Goal: Task Accomplishment & Management: Use online tool/utility

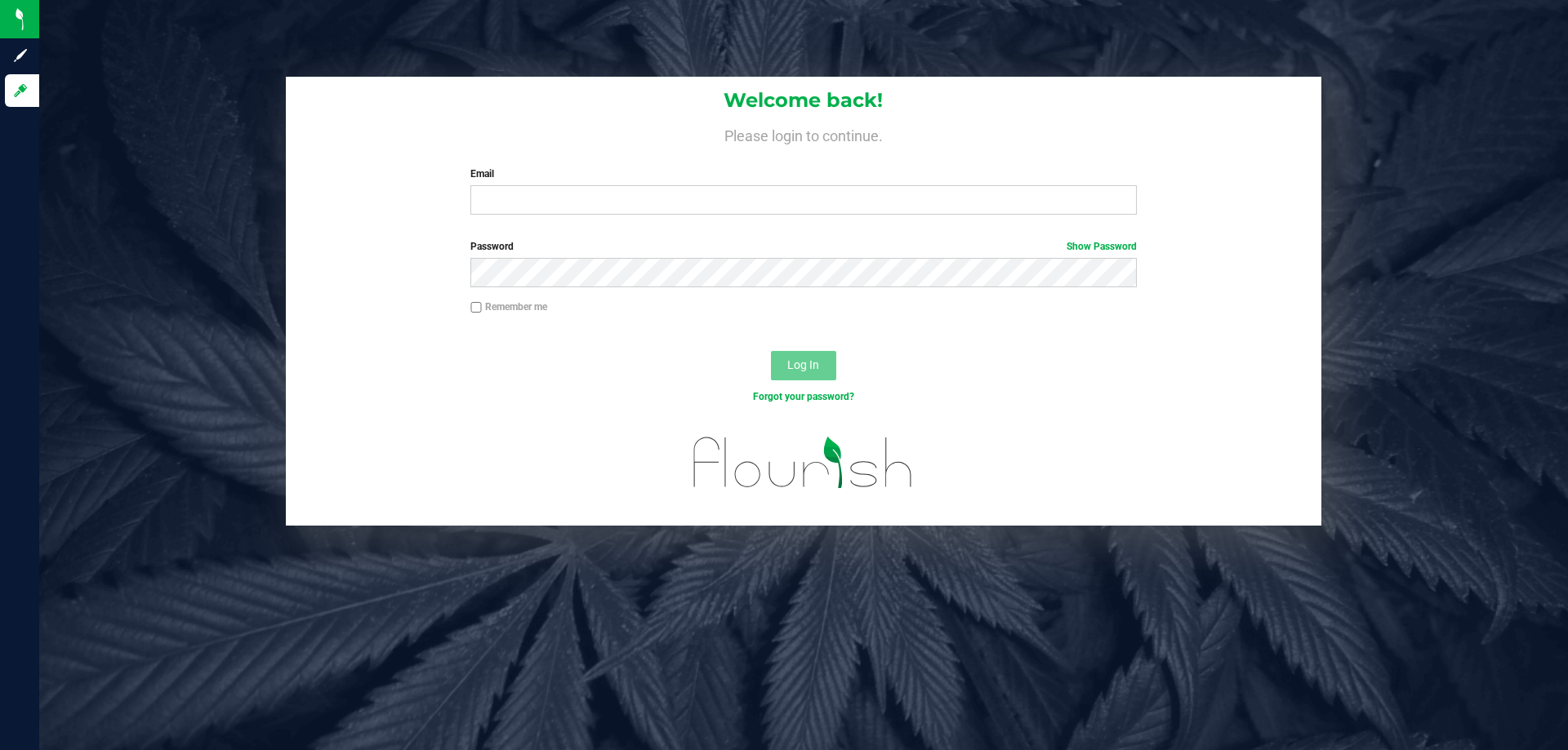
click at [640, 206] on input "Email" at bounding box center [803, 200] width 666 height 29
type input "[EMAIL_ADDRESS][DOMAIN_NAME]"
click at [770, 351] on button "Log In" at bounding box center [803, 365] width 65 height 29
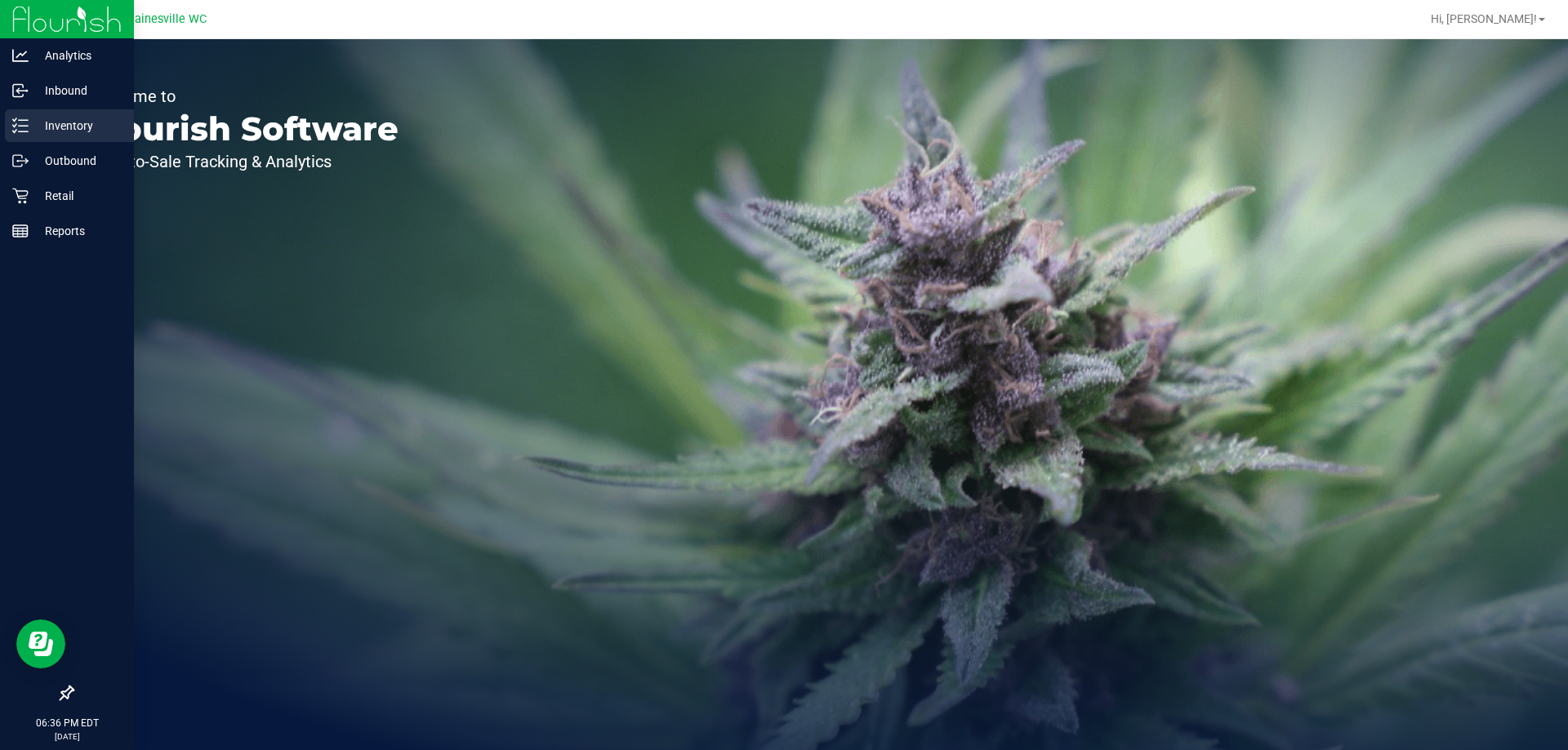
click at [14, 131] on icon at bounding box center [15, 131] width 4 height 3
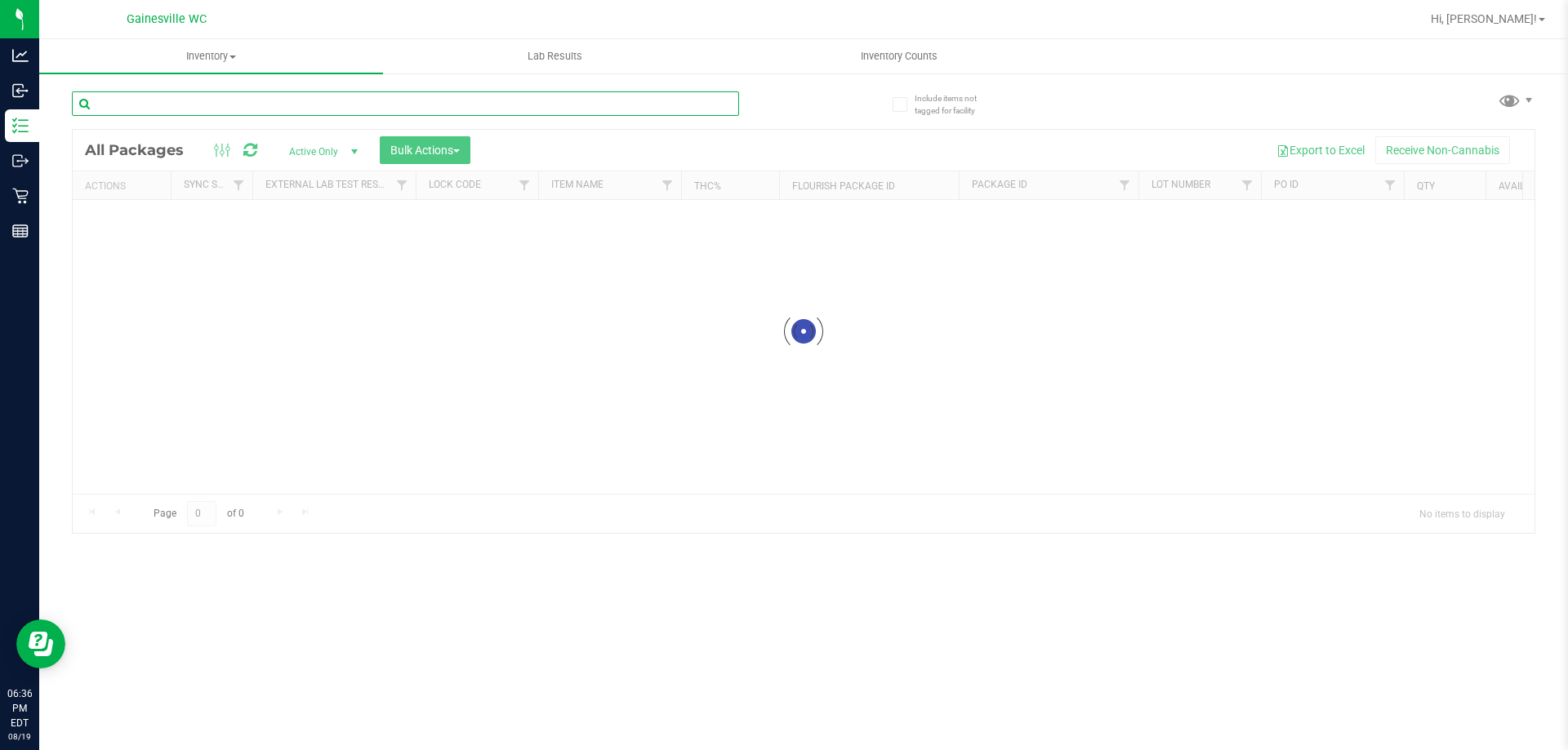
click at [290, 105] on input "text" at bounding box center [405, 104] width 667 height 25
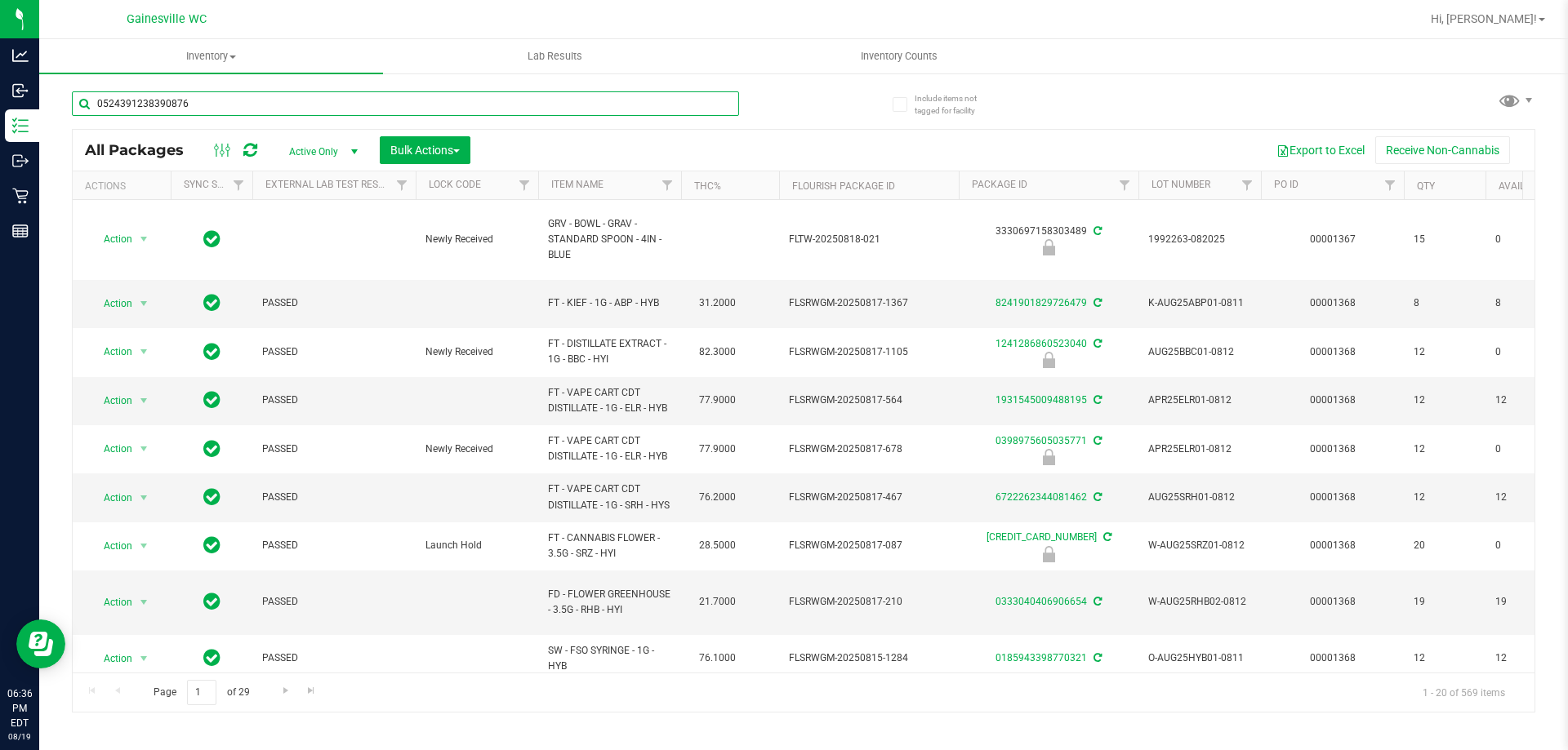
type input "0524391238390876"
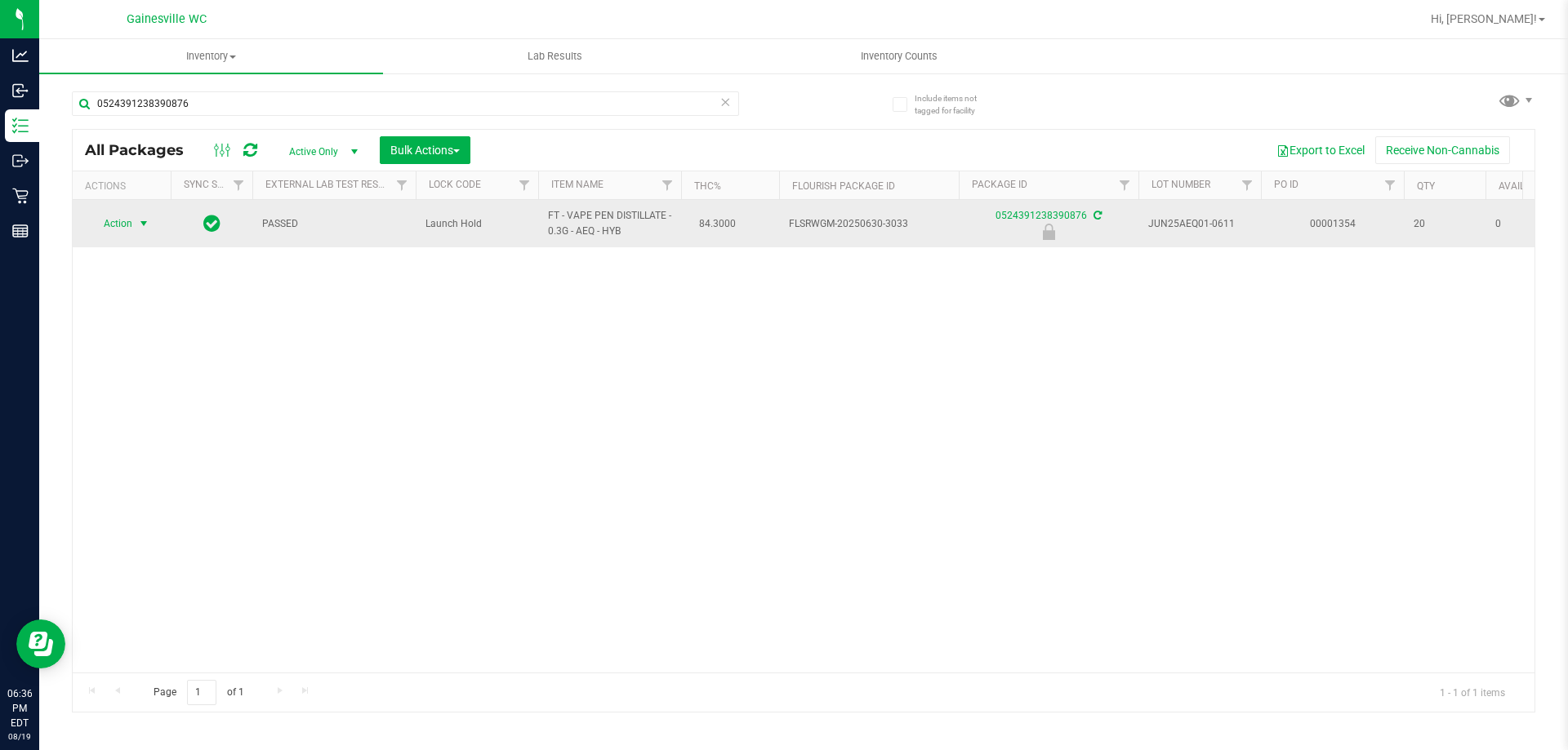
click at [120, 223] on span "Action" at bounding box center [111, 223] width 44 height 23
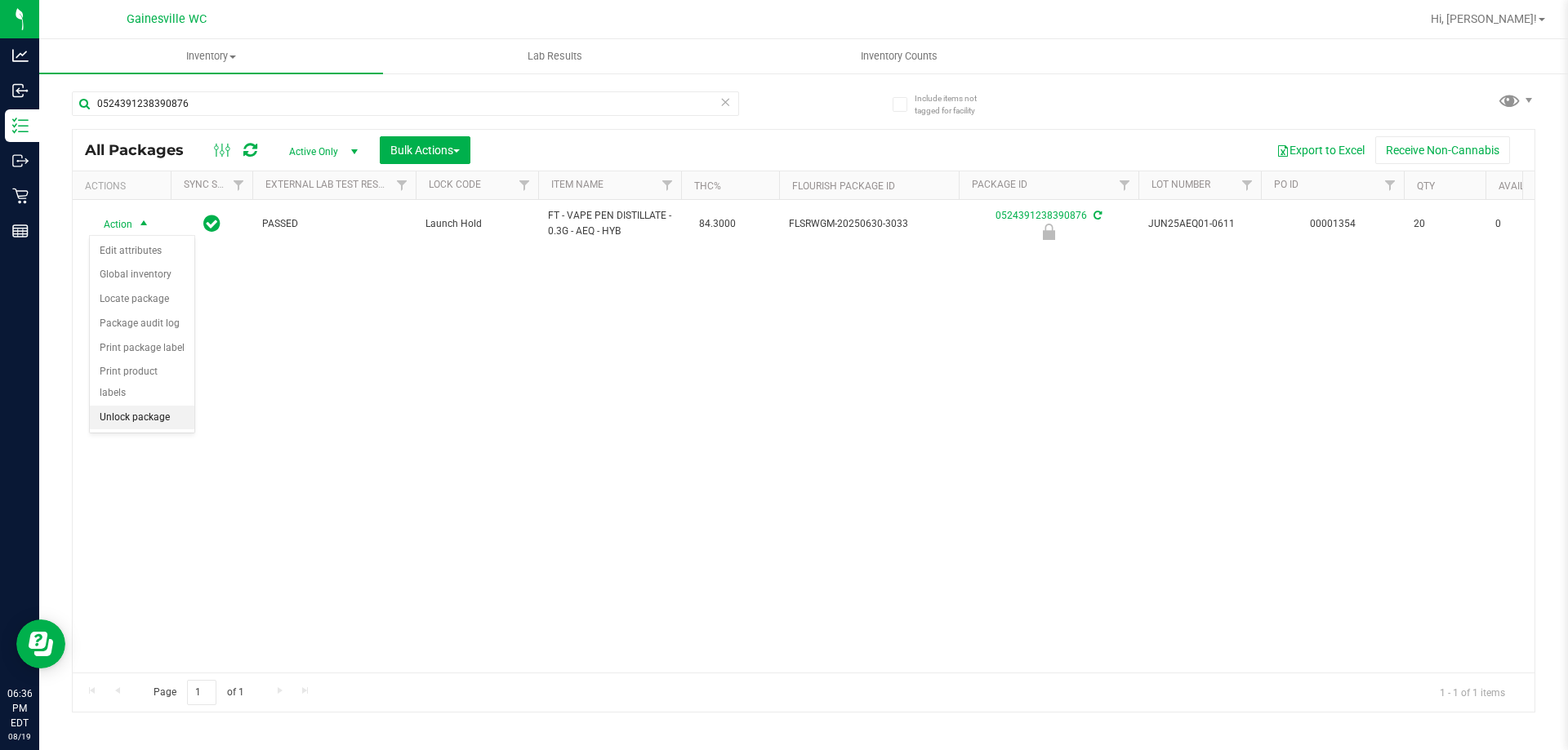
click at [144, 406] on li "Unlock package" at bounding box center [142, 418] width 105 height 25
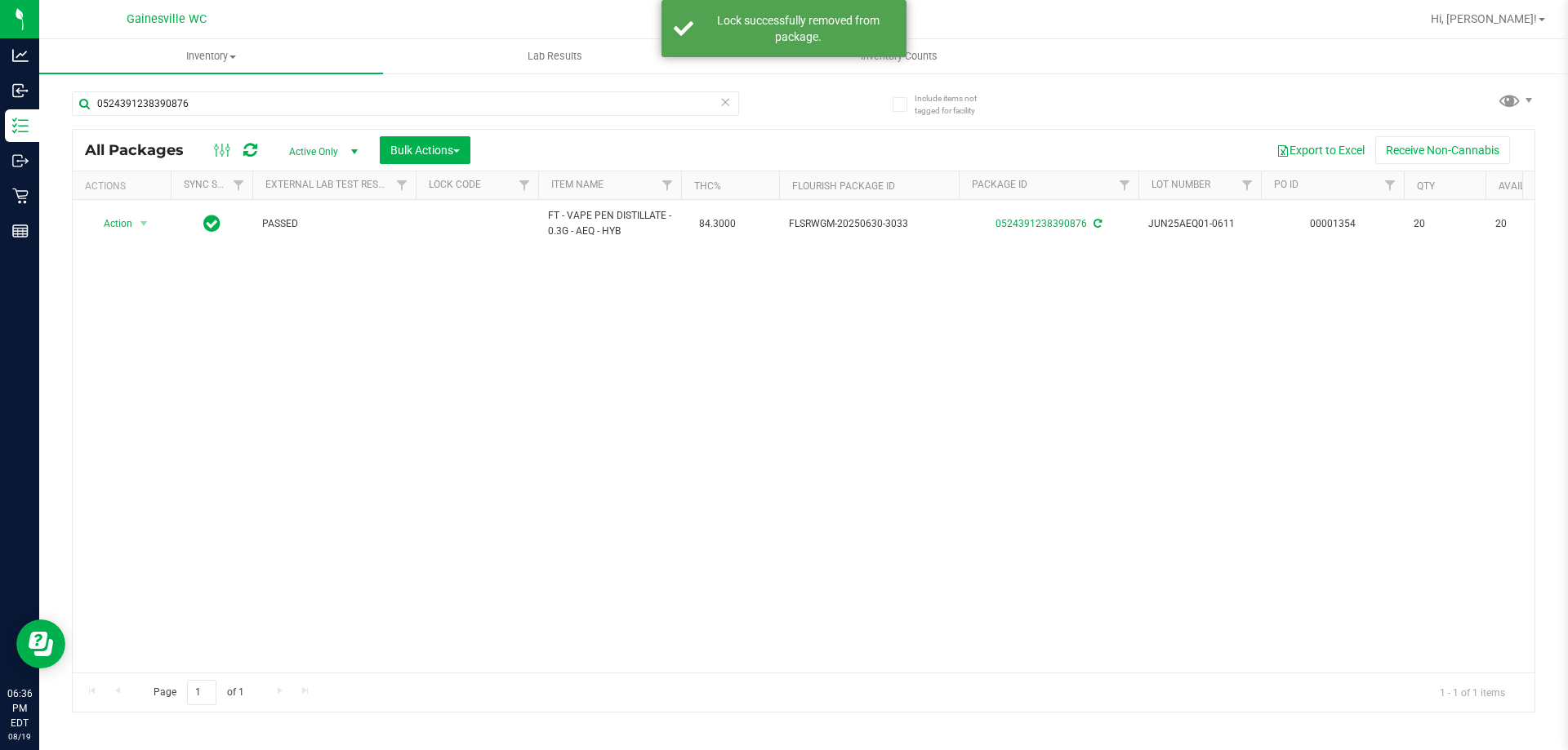
click at [725, 105] on icon at bounding box center [725, 101] width 11 height 19
